Goal: Information Seeking & Learning: Learn about a topic

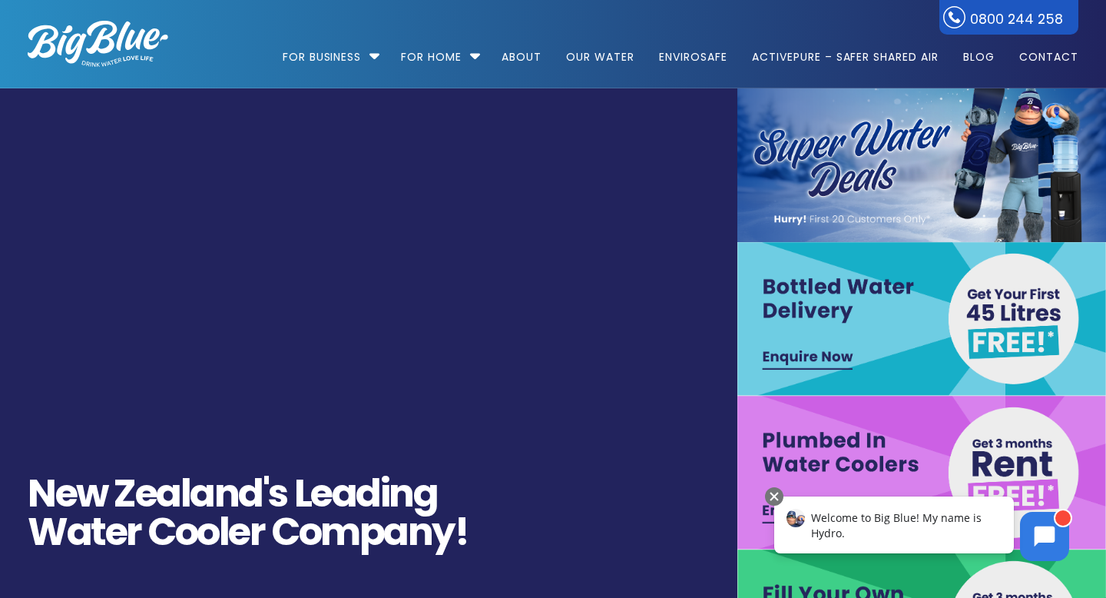
scroll to position [8, 0]
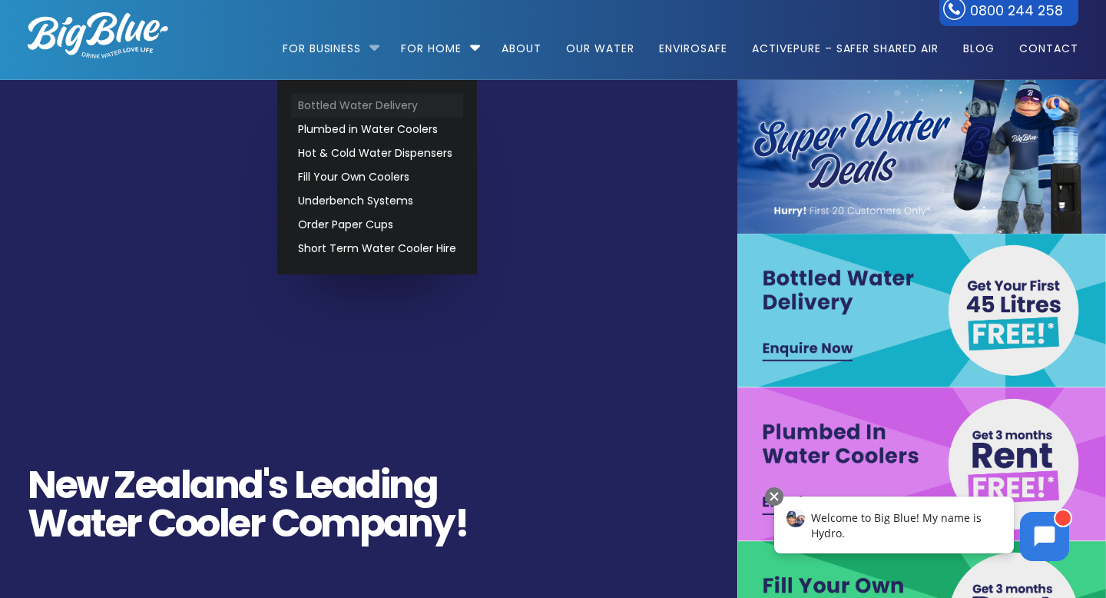
click at [351, 101] on link "Bottled Water Delivery" at bounding box center [377, 106] width 172 height 24
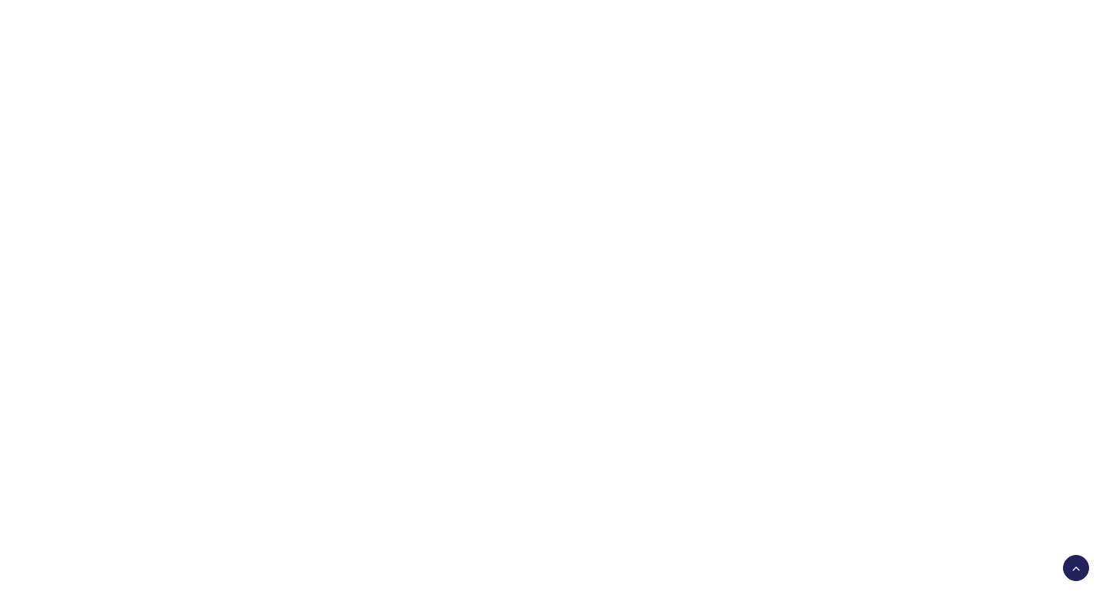
scroll to position [655, 0]
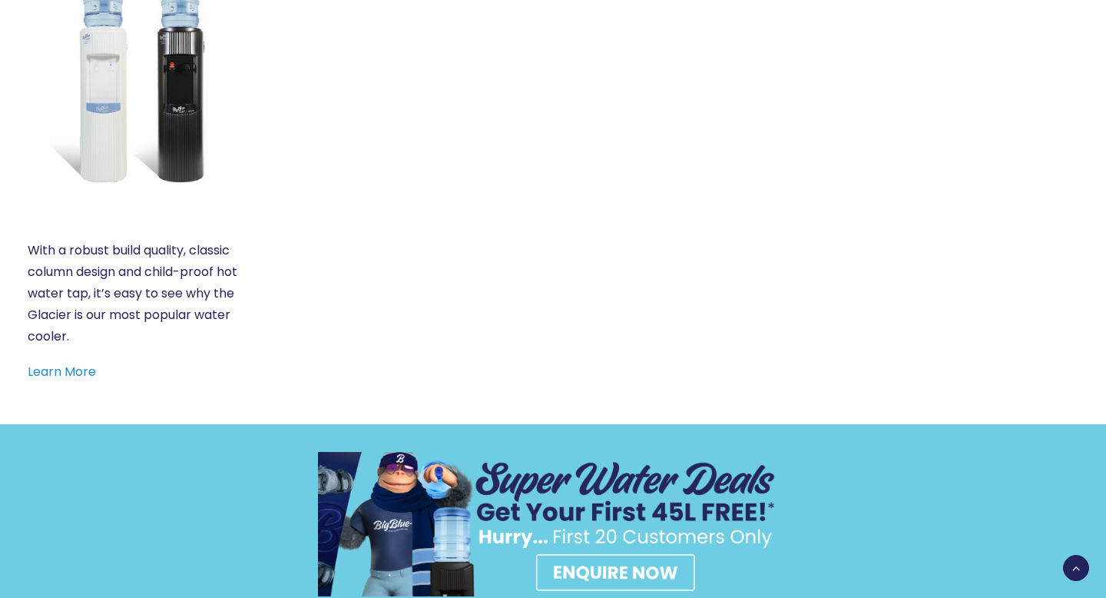
scroll to position [829, 0]
